Goal: Information Seeking & Learning: Check status

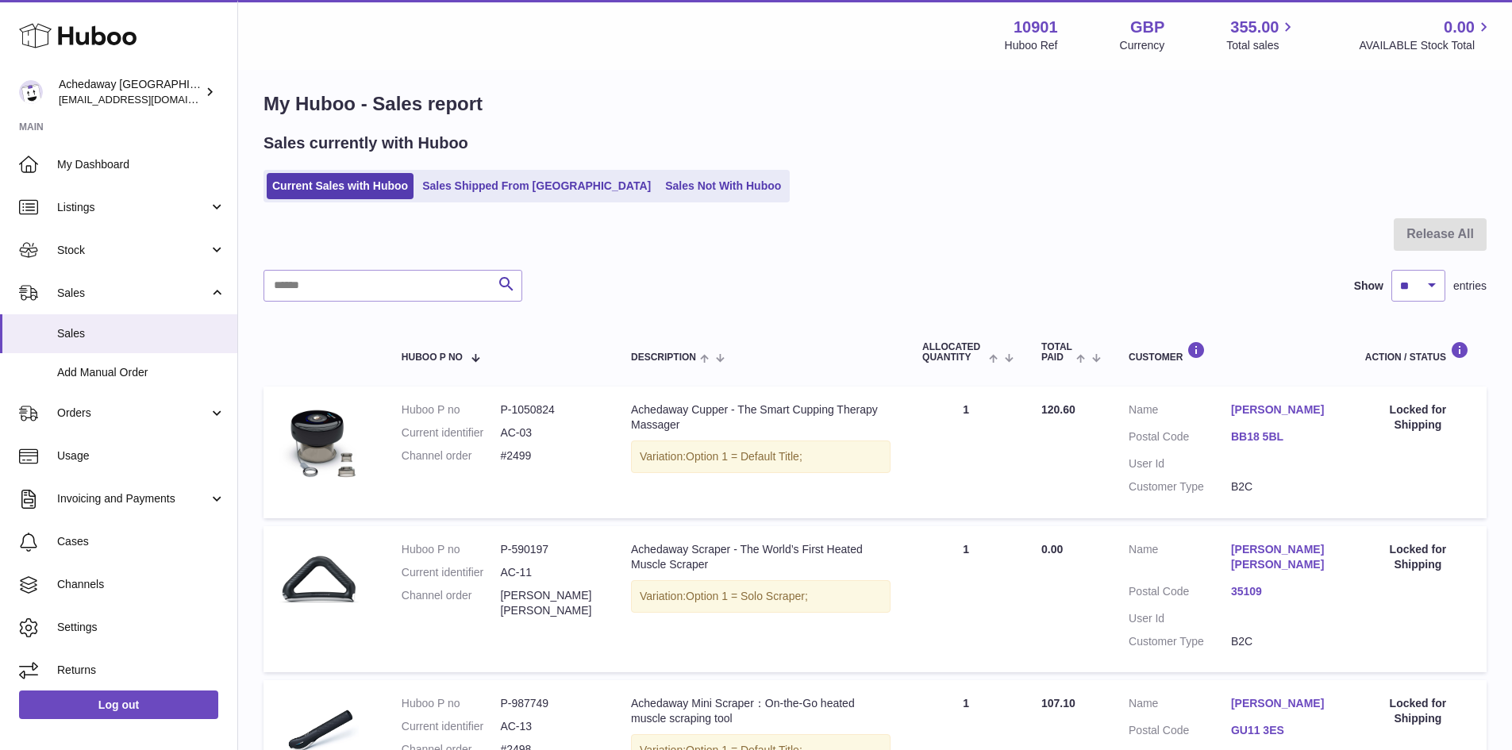
scroll to position [346, 0]
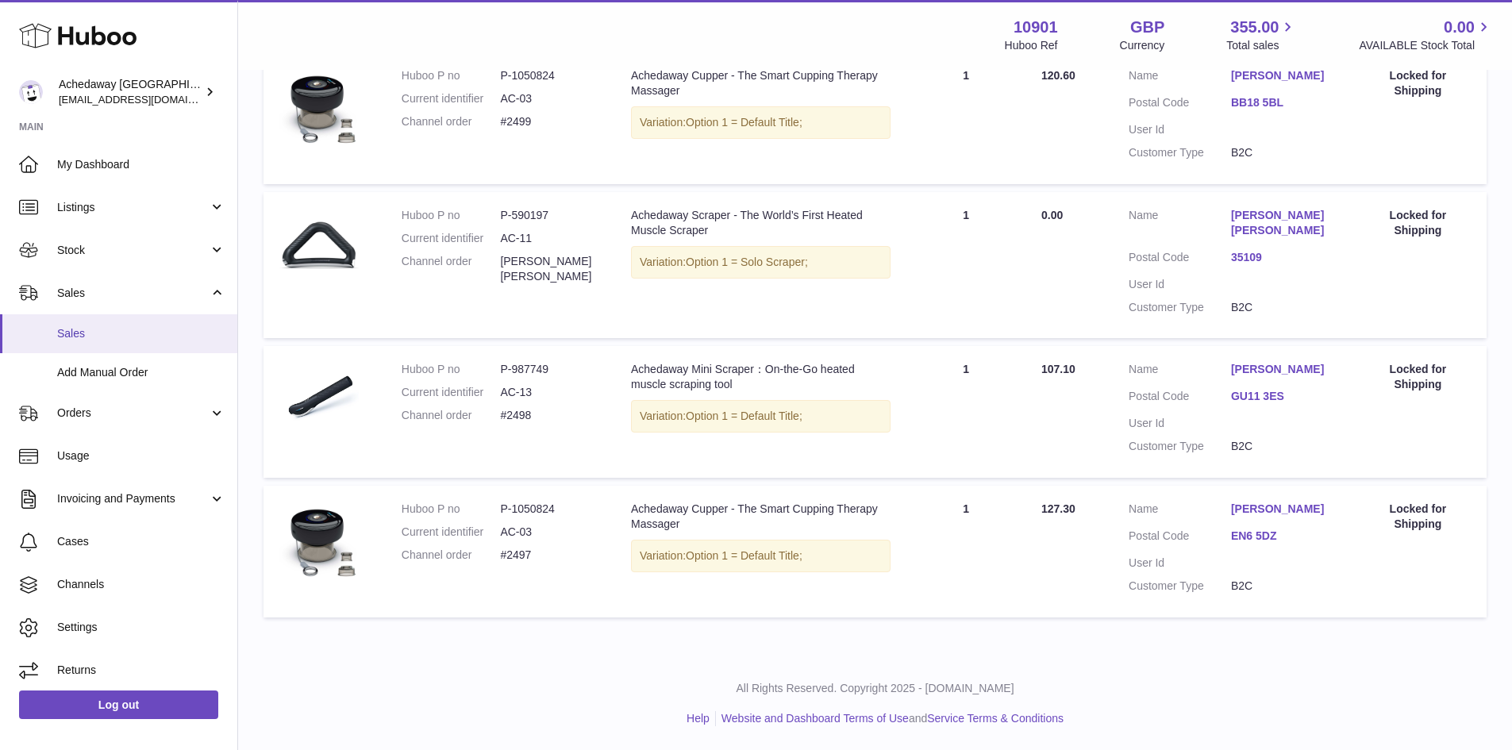
click at [52, 333] on link "Sales" at bounding box center [118, 333] width 237 height 39
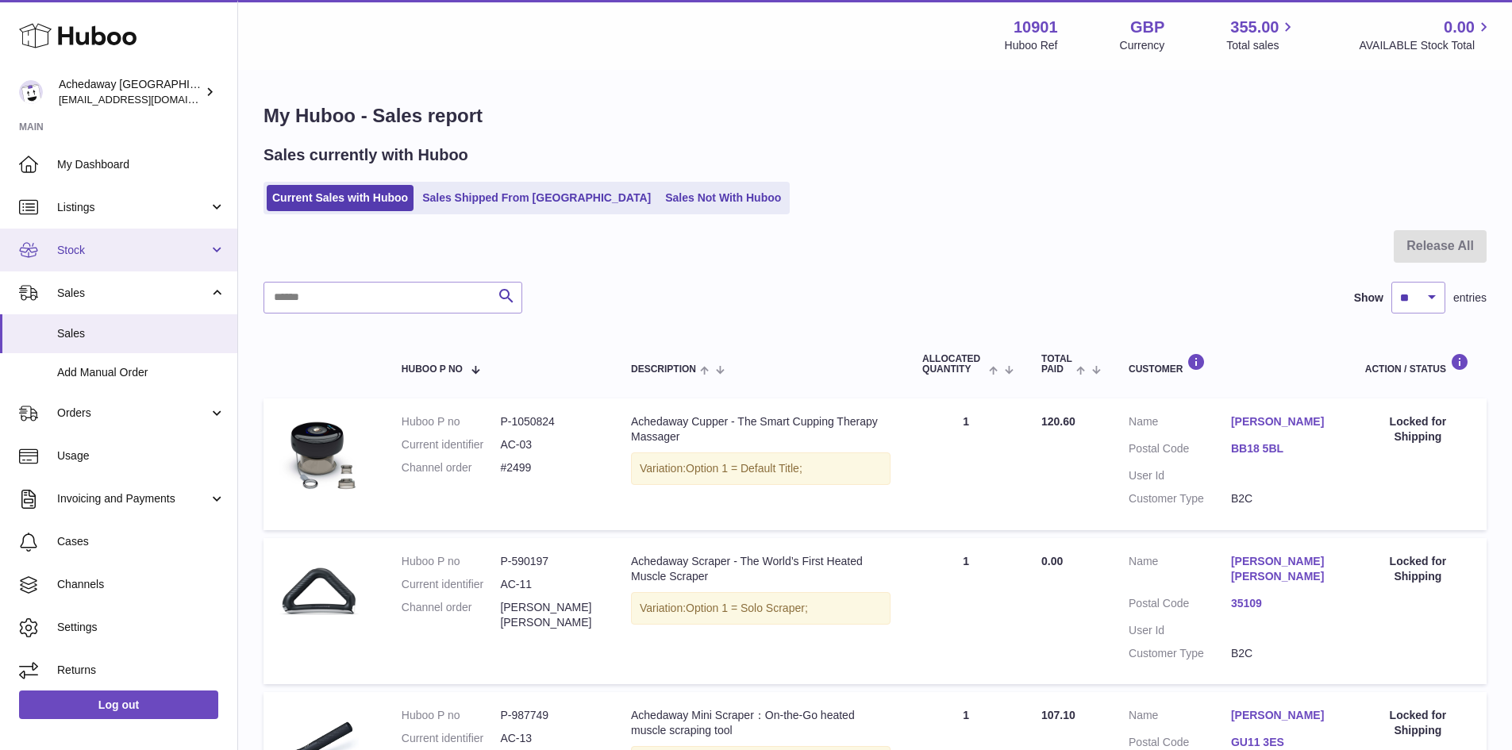
click at [130, 243] on span "Stock" at bounding box center [133, 250] width 152 height 15
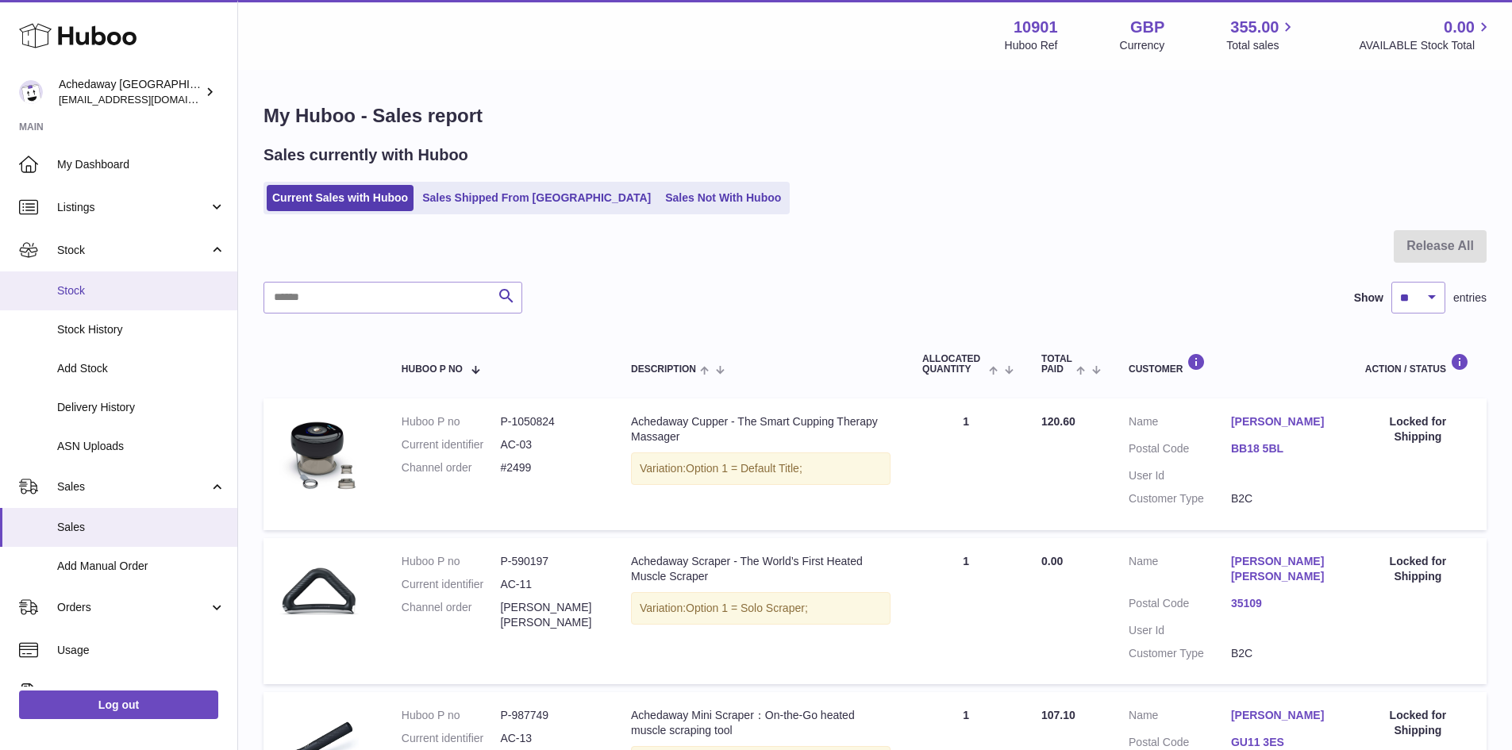
click at [137, 293] on span "Stock" at bounding box center [141, 290] width 168 height 15
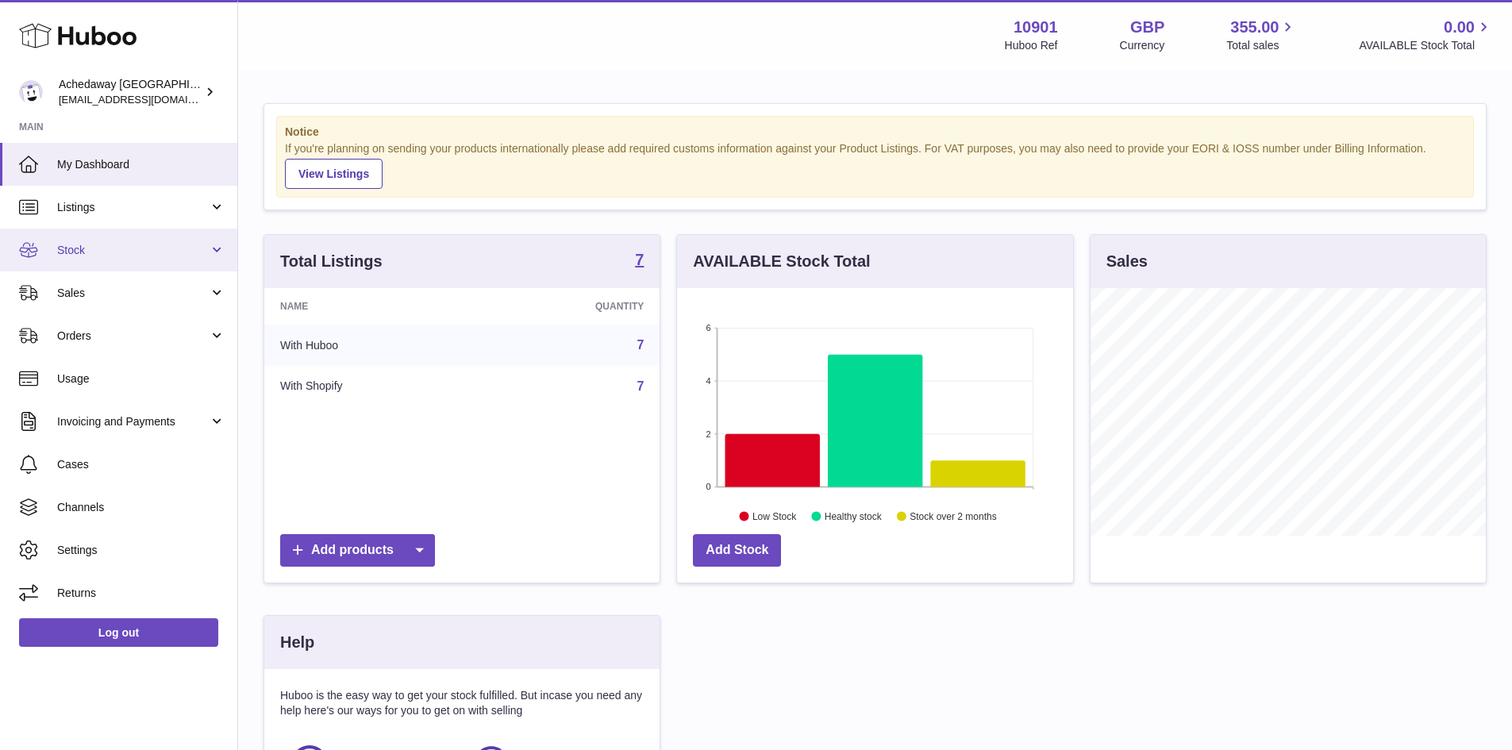
scroll to position [248, 396]
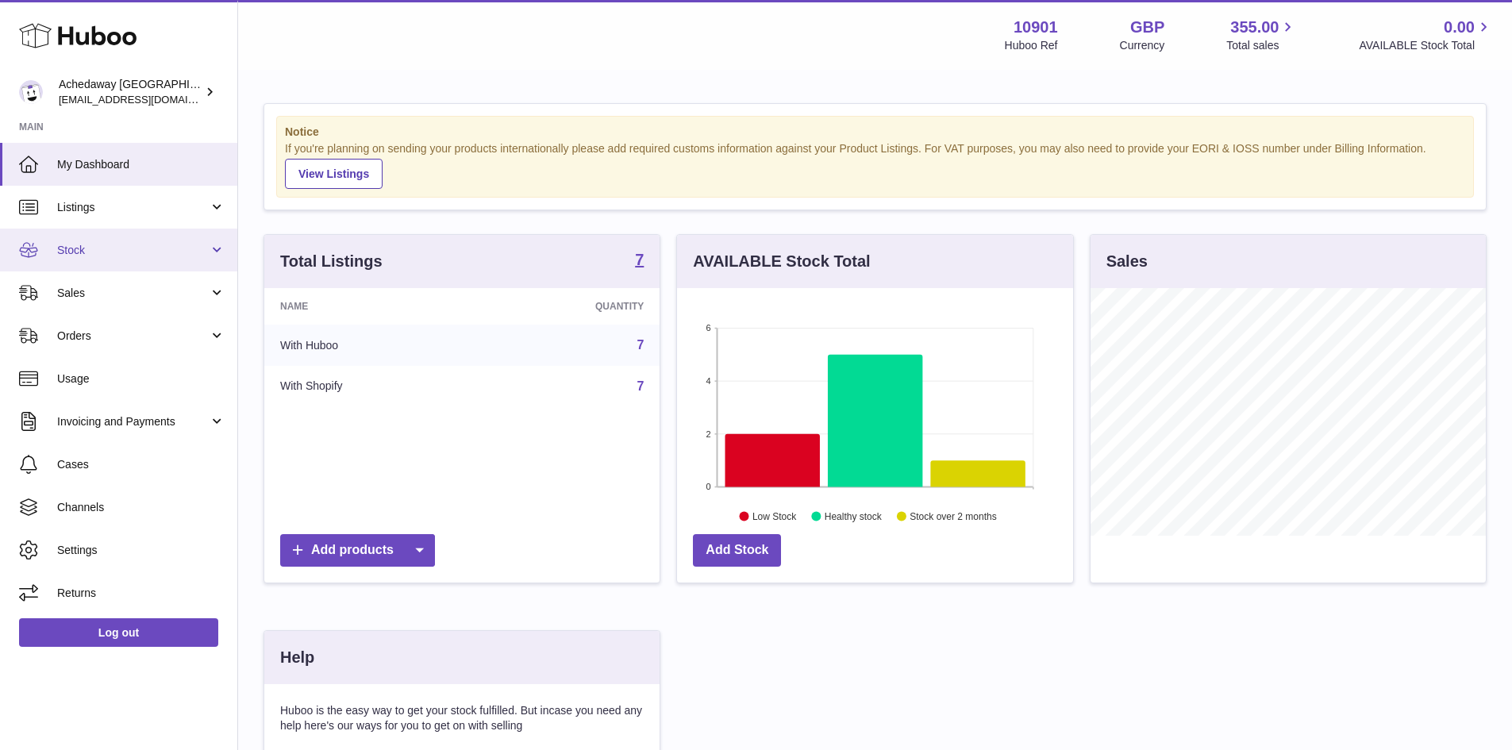
click at [160, 241] on link "Stock" at bounding box center [118, 250] width 237 height 43
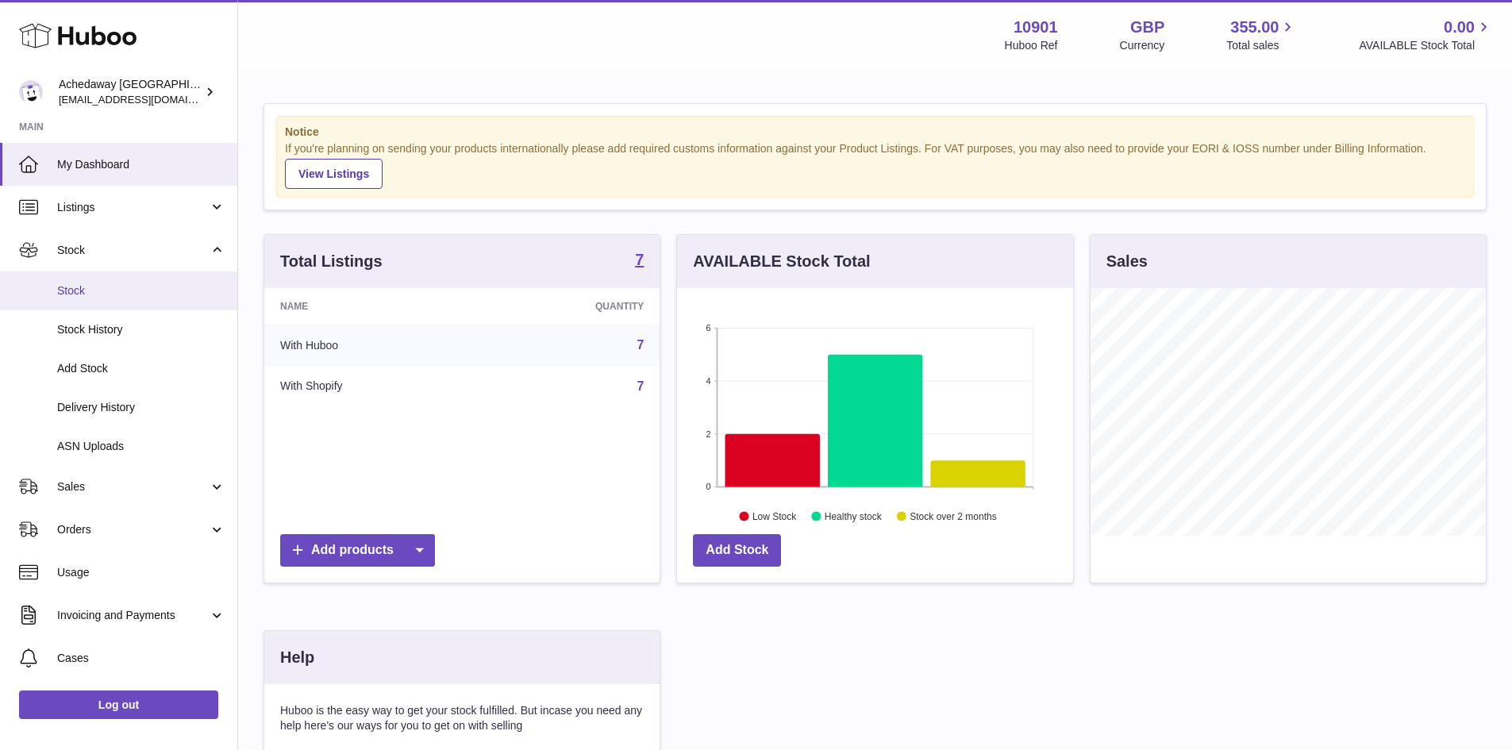
click at [107, 299] on link "Stock" at bounding box center [118, 290] width 237 height 39
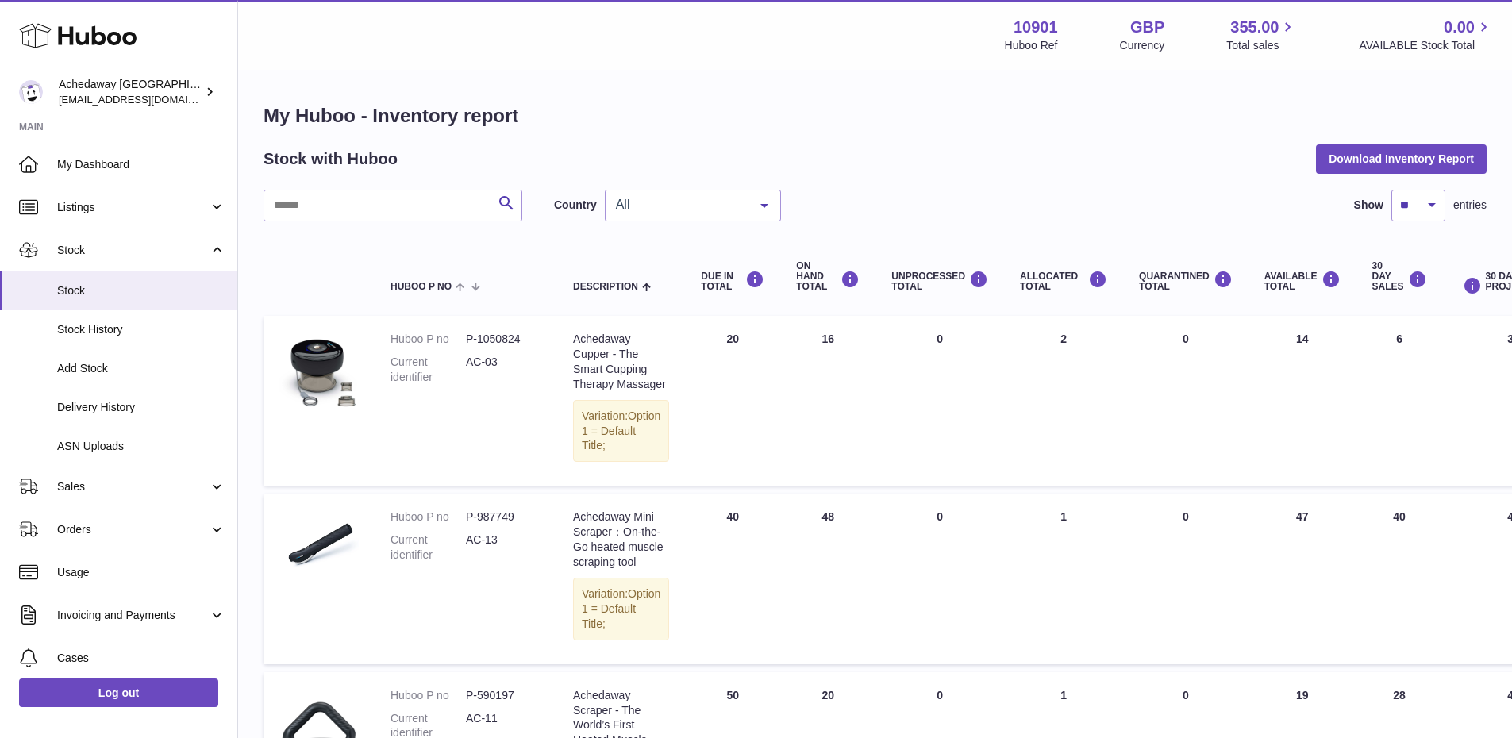
click at [499, 334] on dd "P-1050824" at bounding box center [503, 339] width 75 height 15
copy dl "P-1050824"
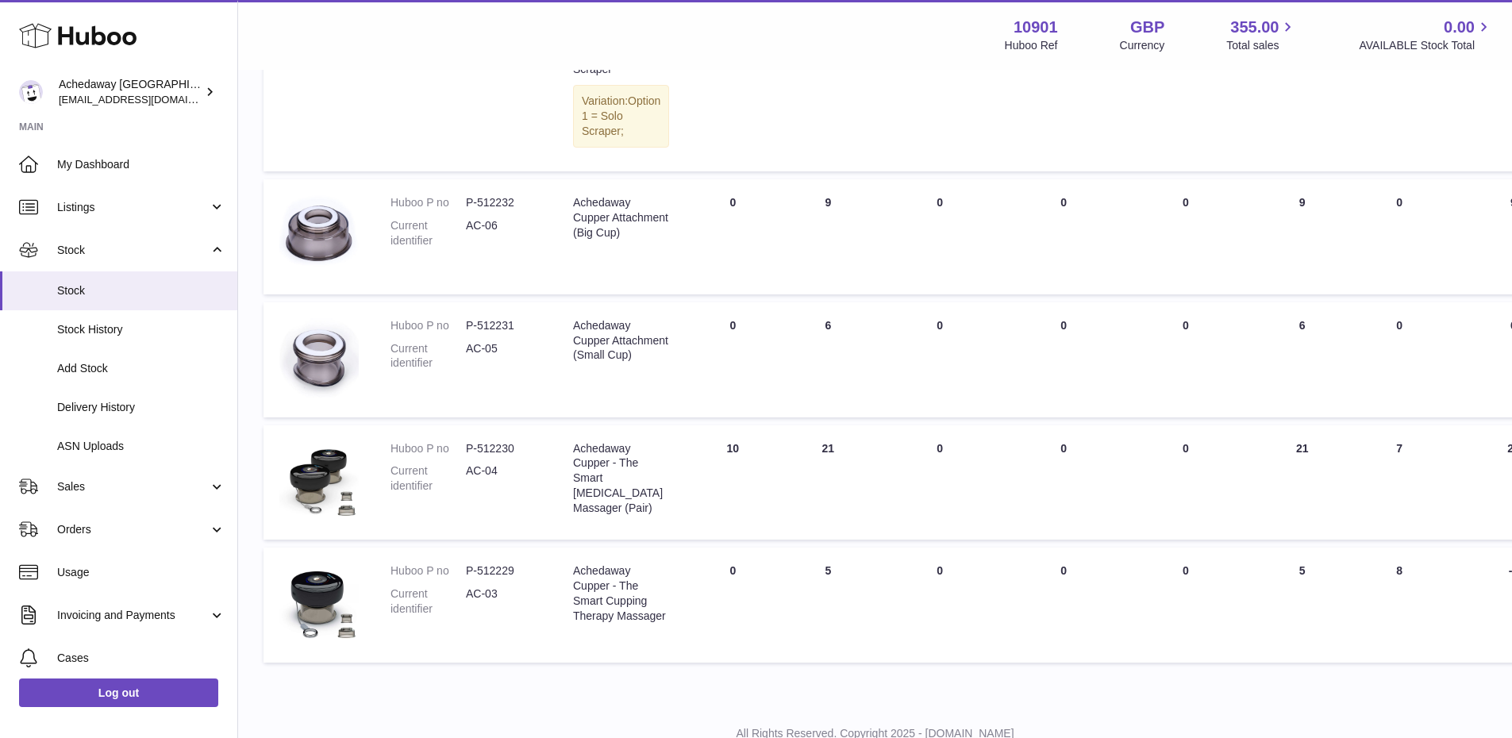
scroll to position [819, 0]
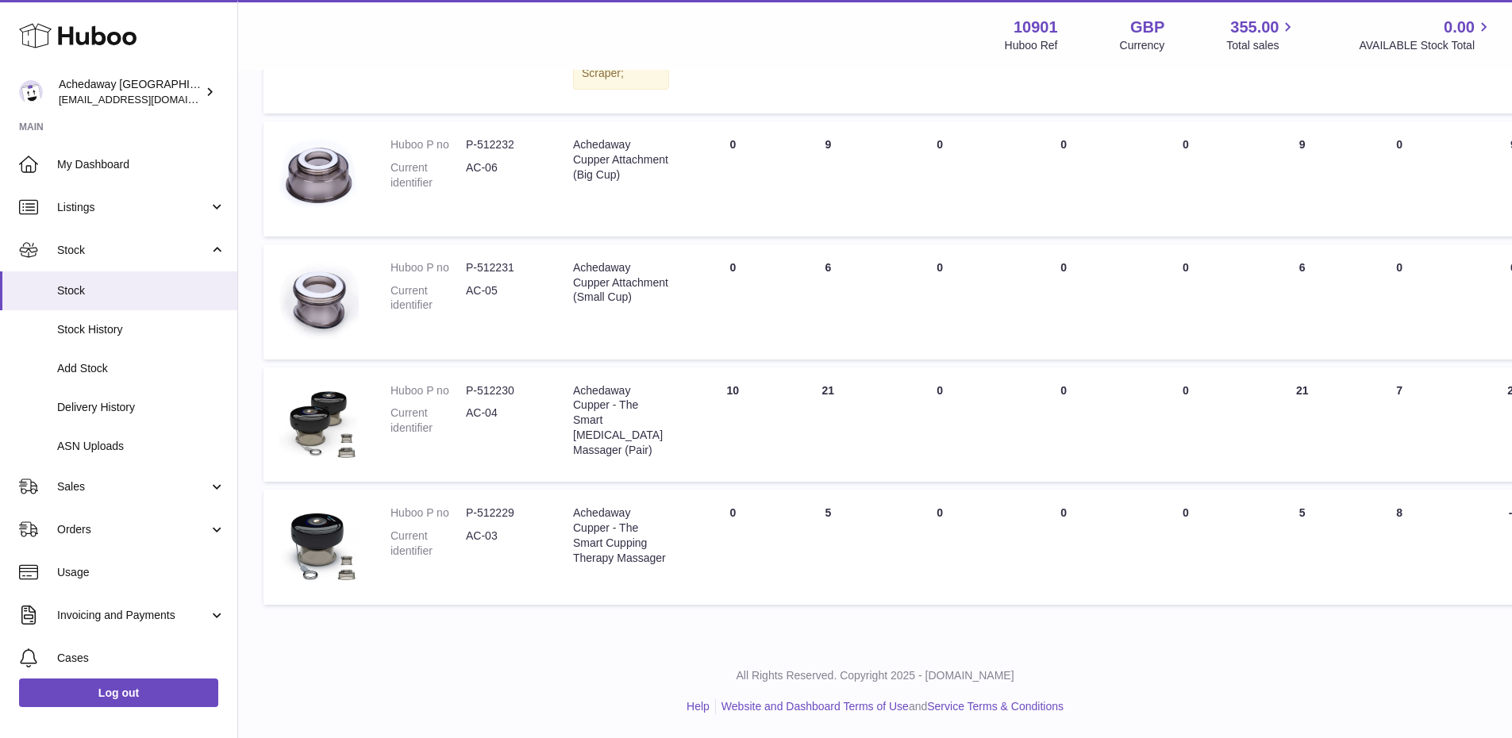
click at [497, 512] on dd "P-512229" at bounding box center [503, 513] width 75 height 15
copy dl "P-512229"
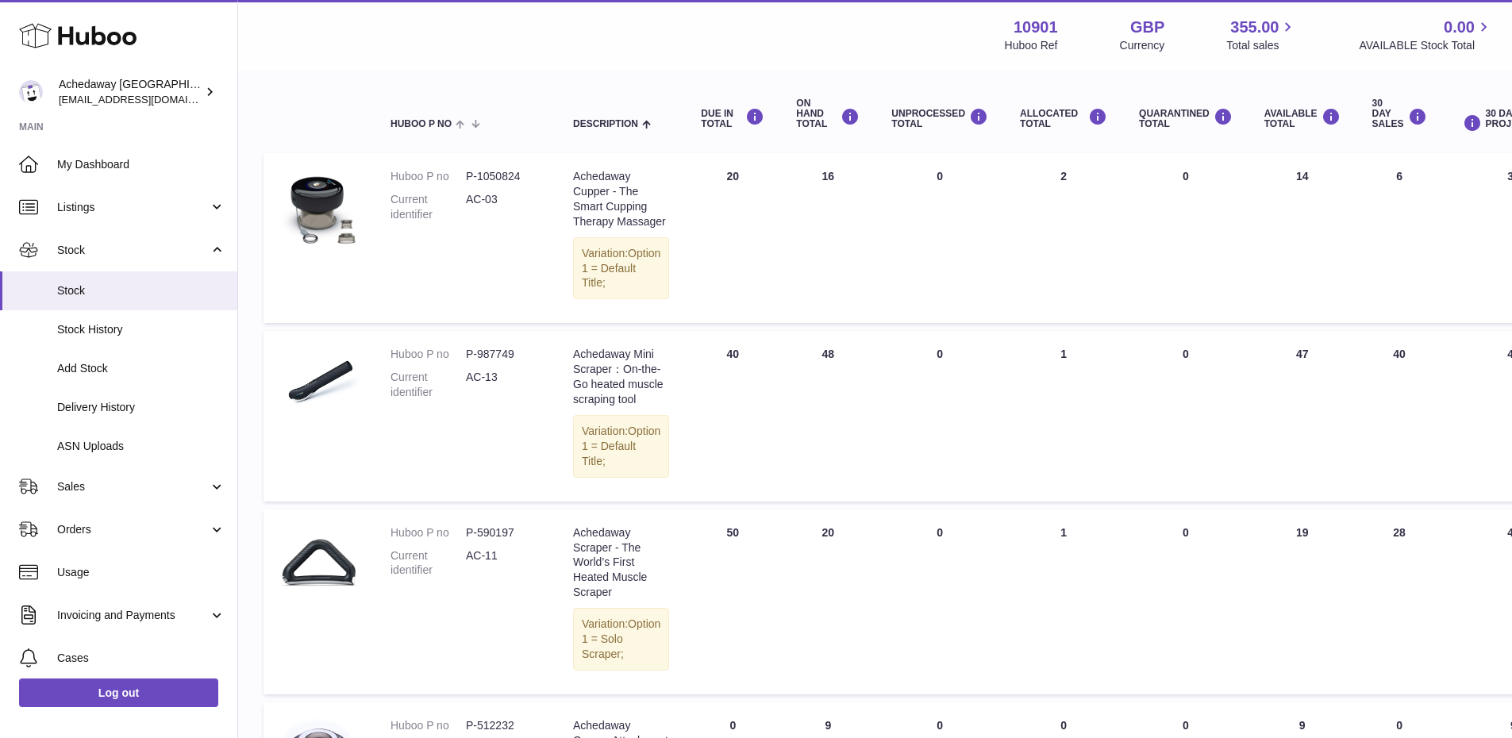
scroll to position [25, 0]
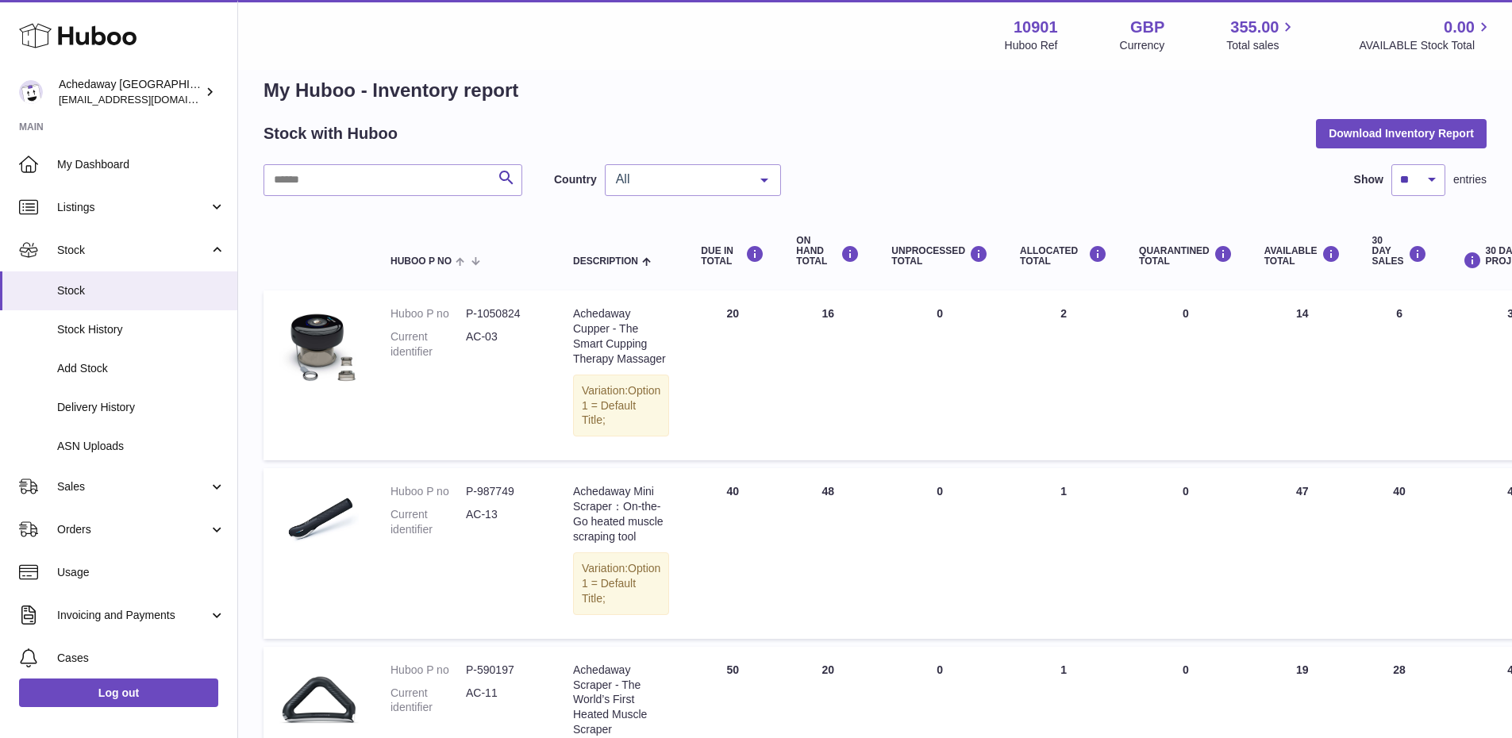
click at [512, 310] on dd "P-1050824" at bounding box center [503, 313] width 75 height 15
click at [648, 155] on div "My Huboo - Inventory report Stock with Huboo Download Inventory Report Search C…" at bounding box center [874, 704] width 1223 height 1253
click at [654, 187] on div "All" at bounding box center [693, 180] width 176 height 32
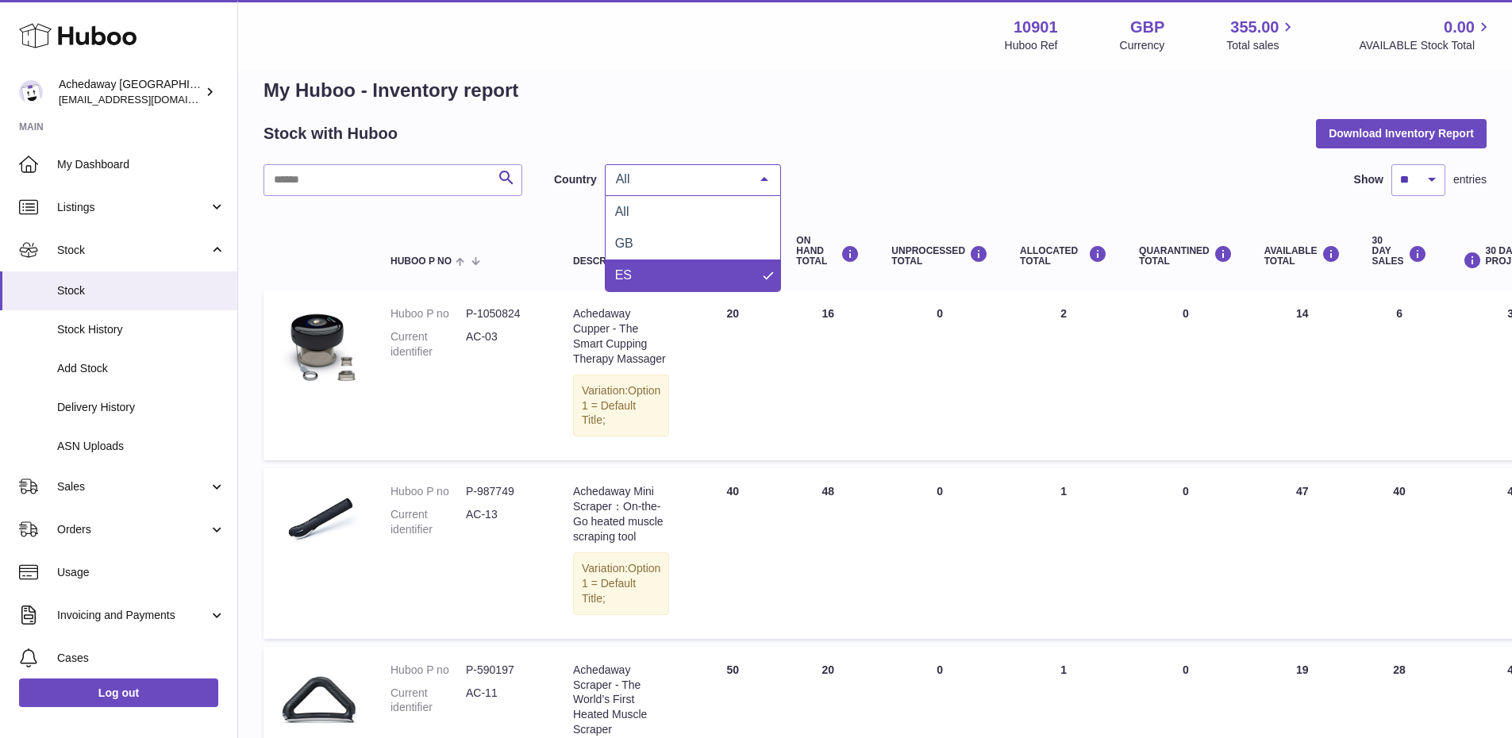
click at [654, 262] on span "ES" at bounding box center [693, 276] width 175 height 32
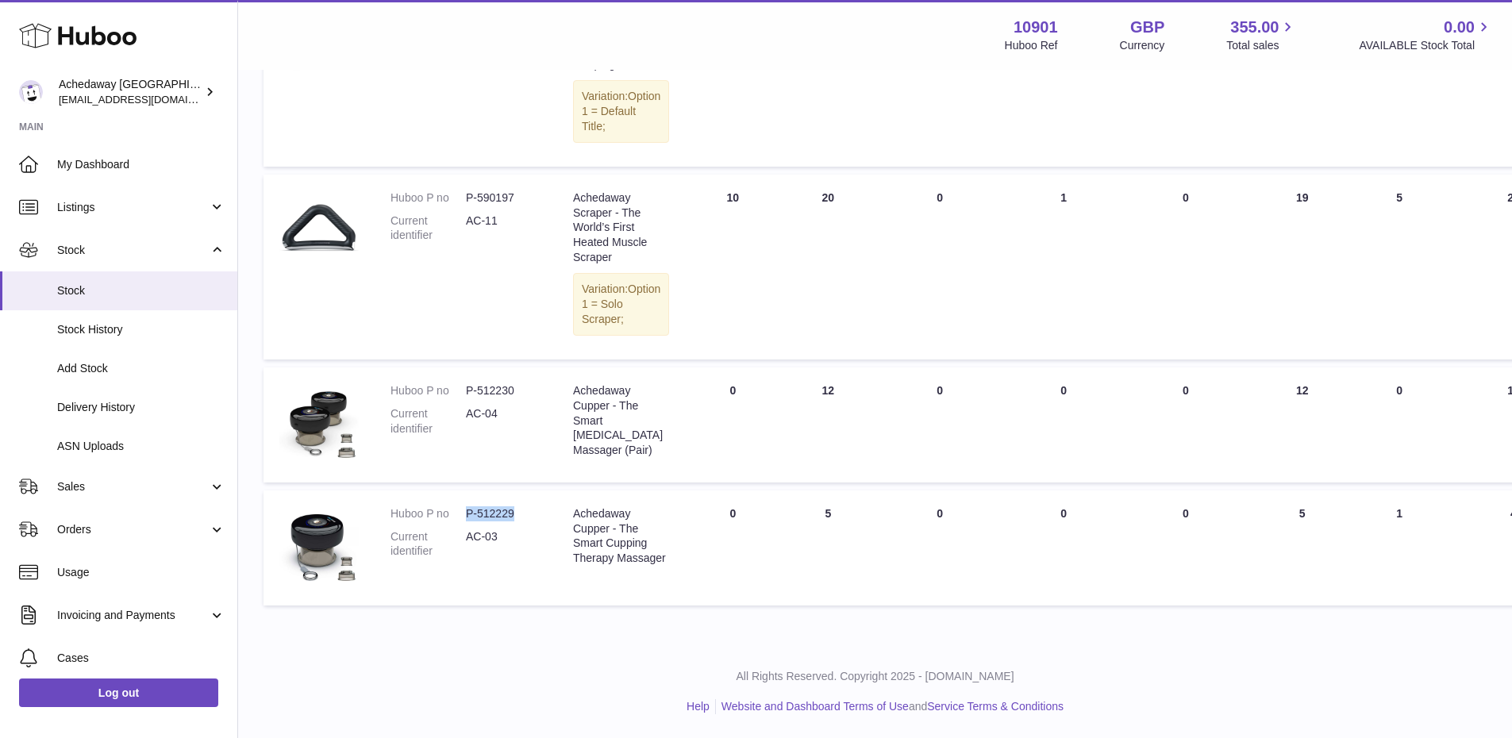
drag, startPoint x: 517, startPoint y: 510, endPoint x: 463, endPoint y: 510, distance: 54.8
click at [463, 510] on dl "Huboo P no P-512229 Current identifier AC-03" at bounding box center [465, 536] width 151 height 61
copy dl "P-512229"
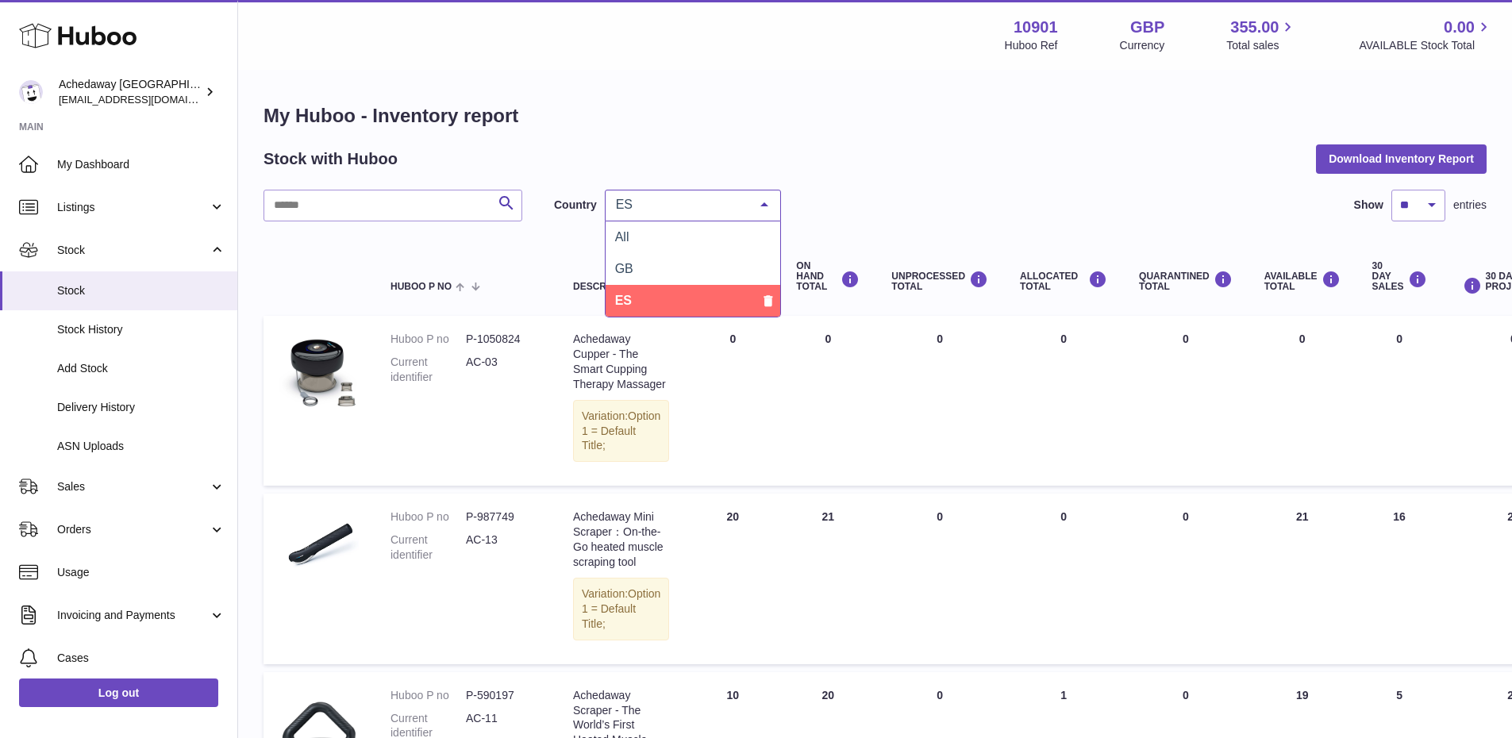
click at [667, 197] on span "ES" at bounding box center [680, 205] width 137 height 16
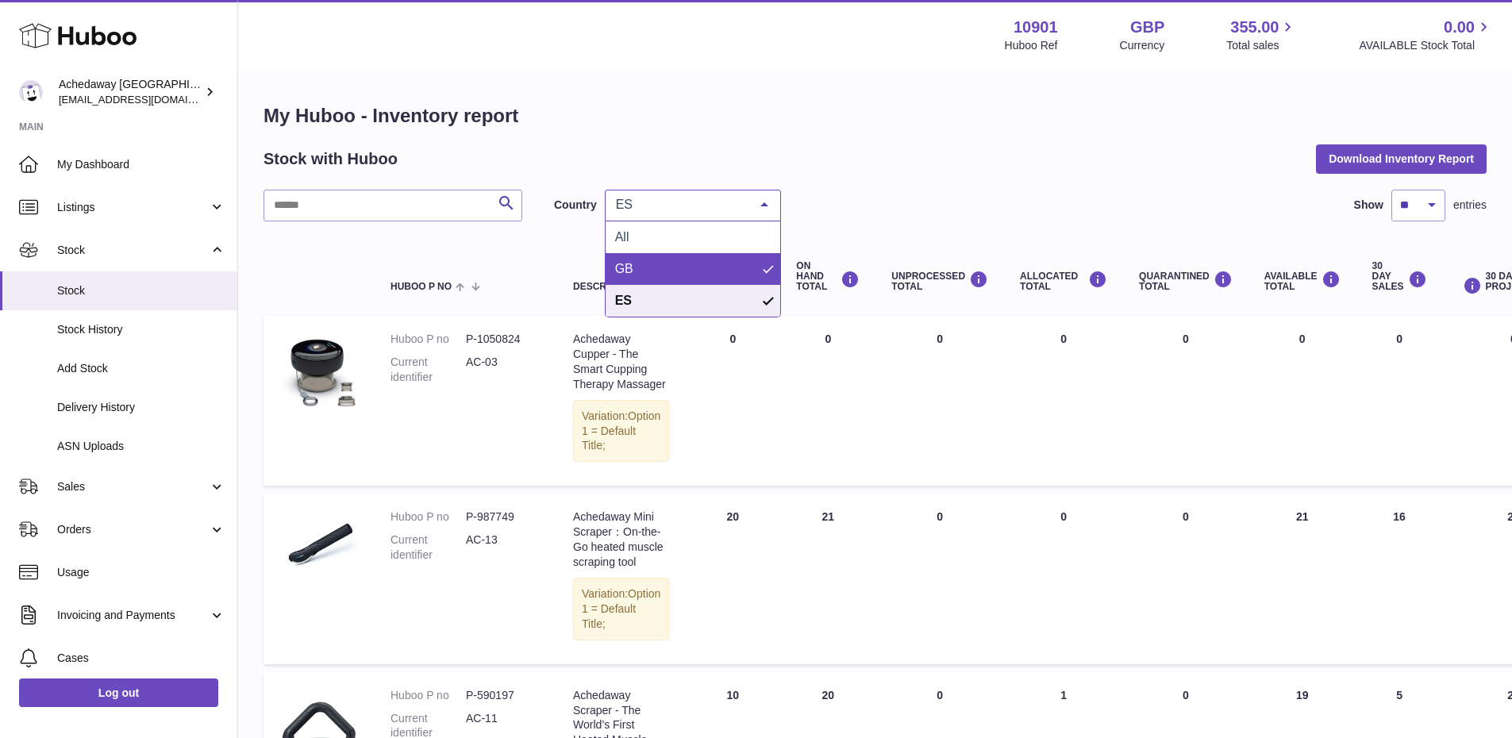
click at [645, 265] on span "GB" at bounding box center [693, 269] width 175 height 32
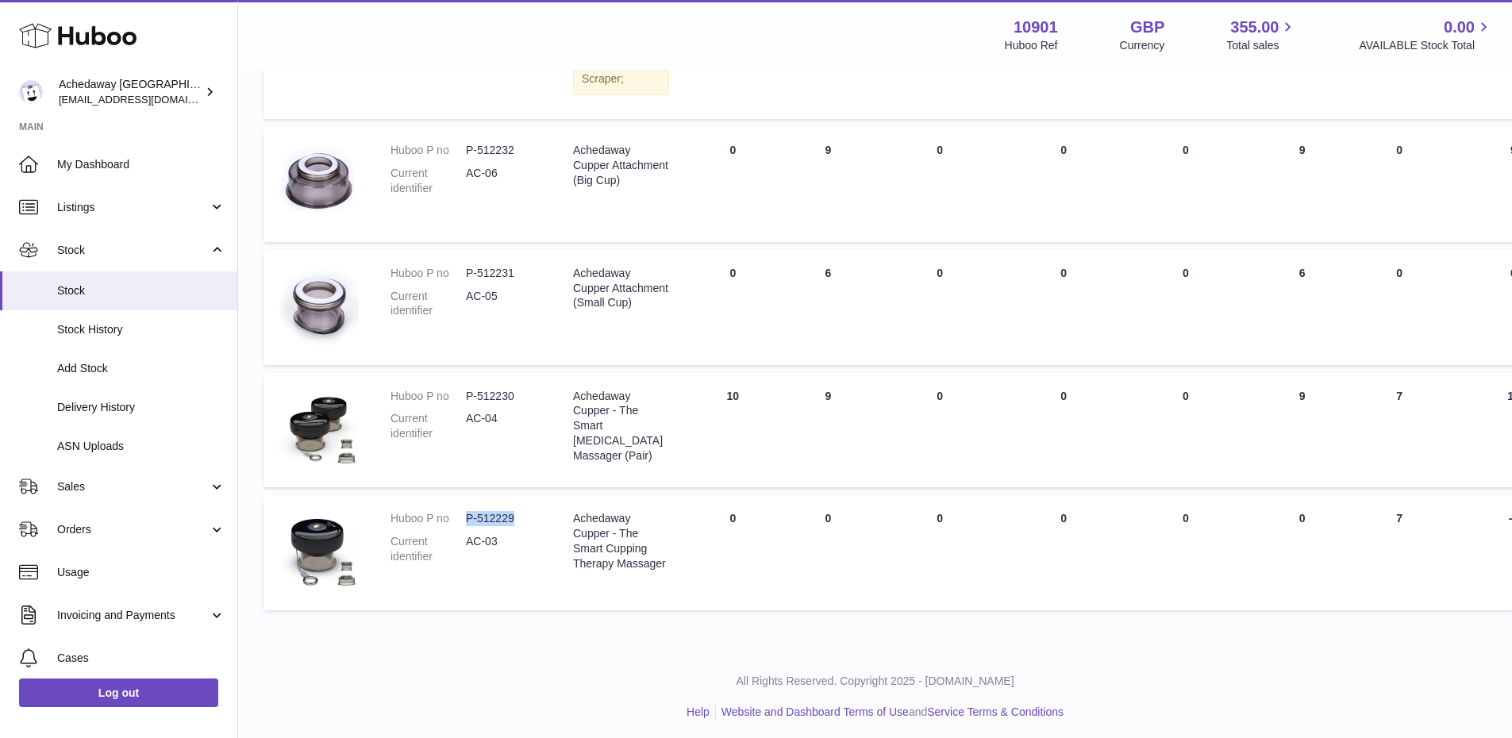
scroll to position [819, 0]
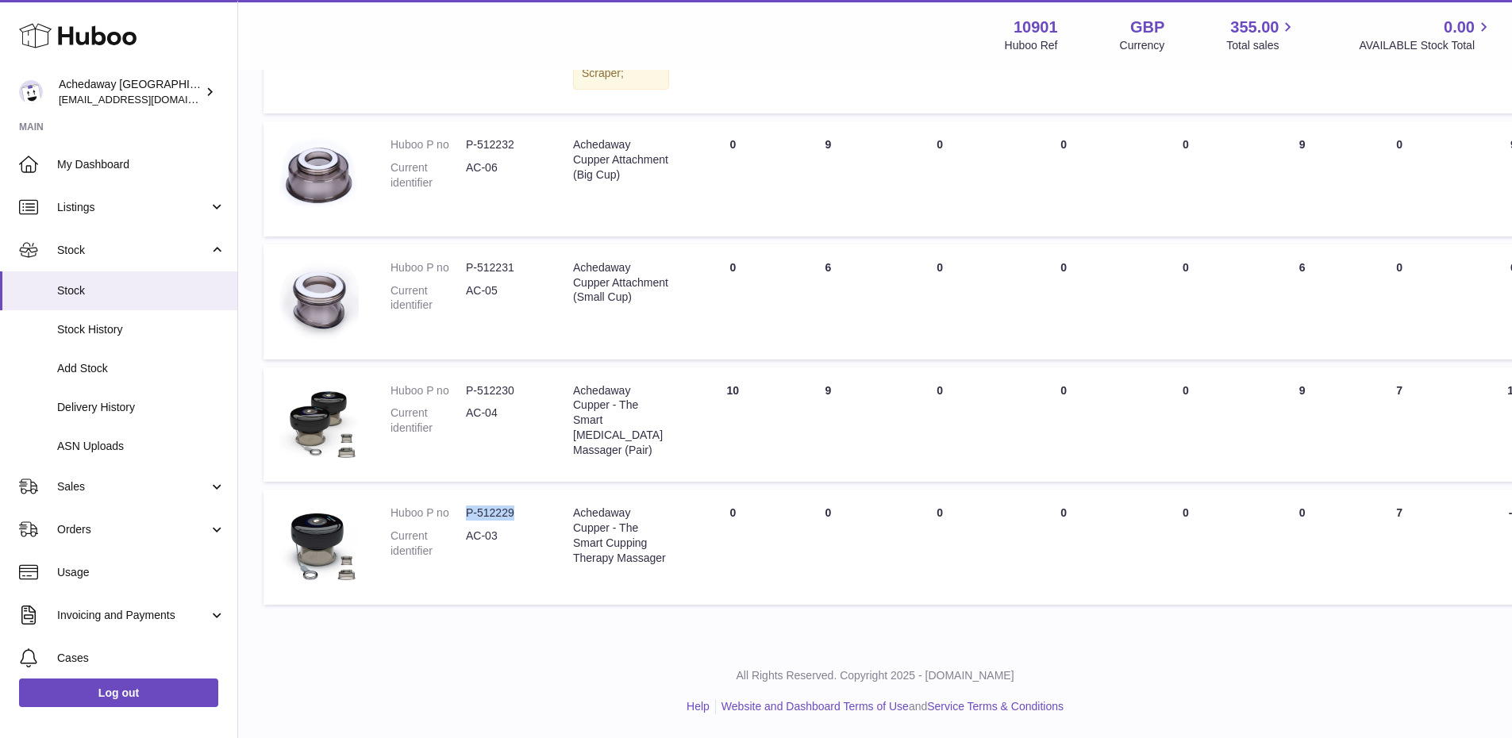
drag, startPoint x: 130, startPoint y: 290, endPoint x: 838, endPoint y: 37, distance: 751.9
click at [130, 290] on span "Stock" at bounding box center [141, 290] width 168 height 15
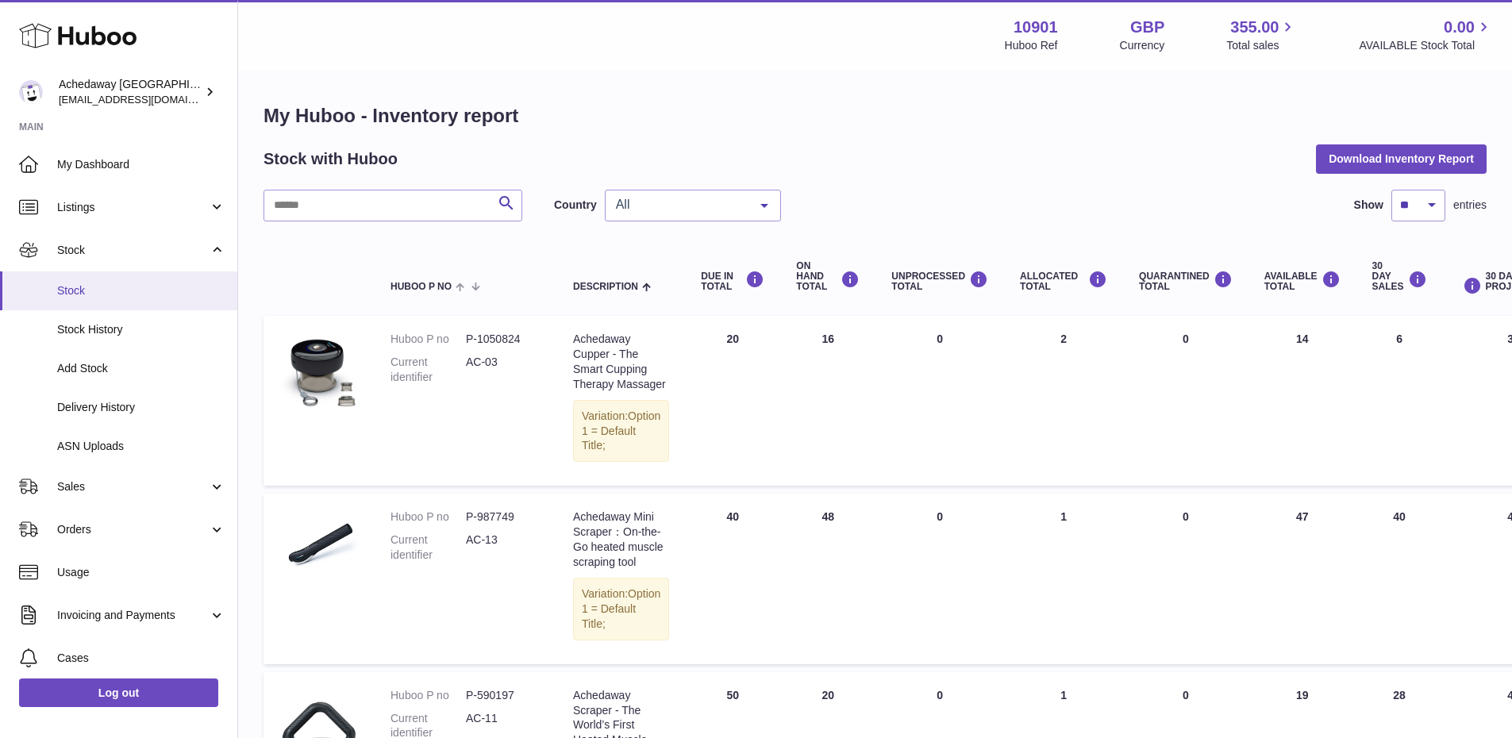
click at [140, 287] on span "Stock" at bounding box center [141, 290] width 168 height 15
